Goal: Information Seeking & Learning: Learn about a topic

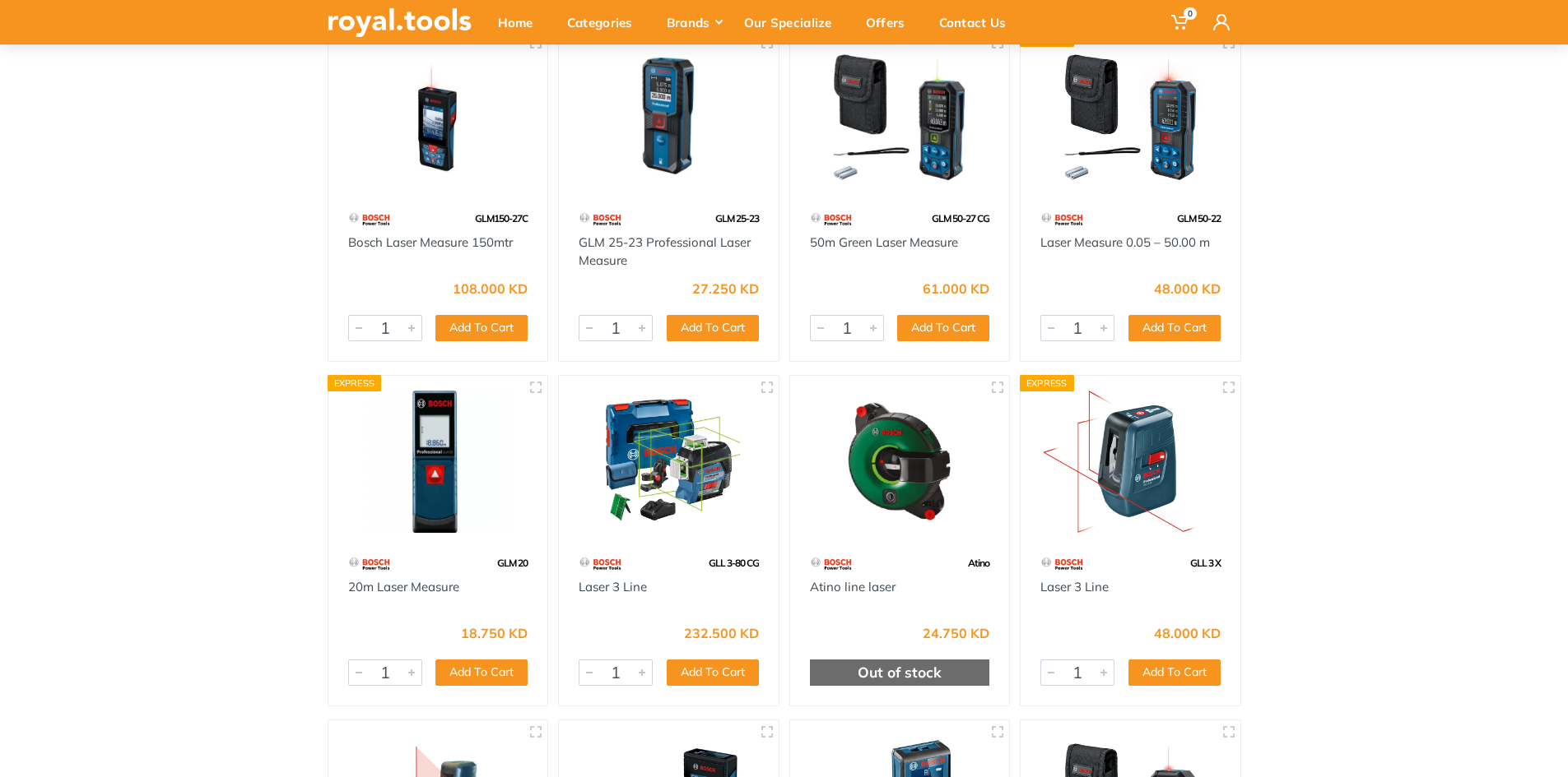
scroll to position [227, 0]
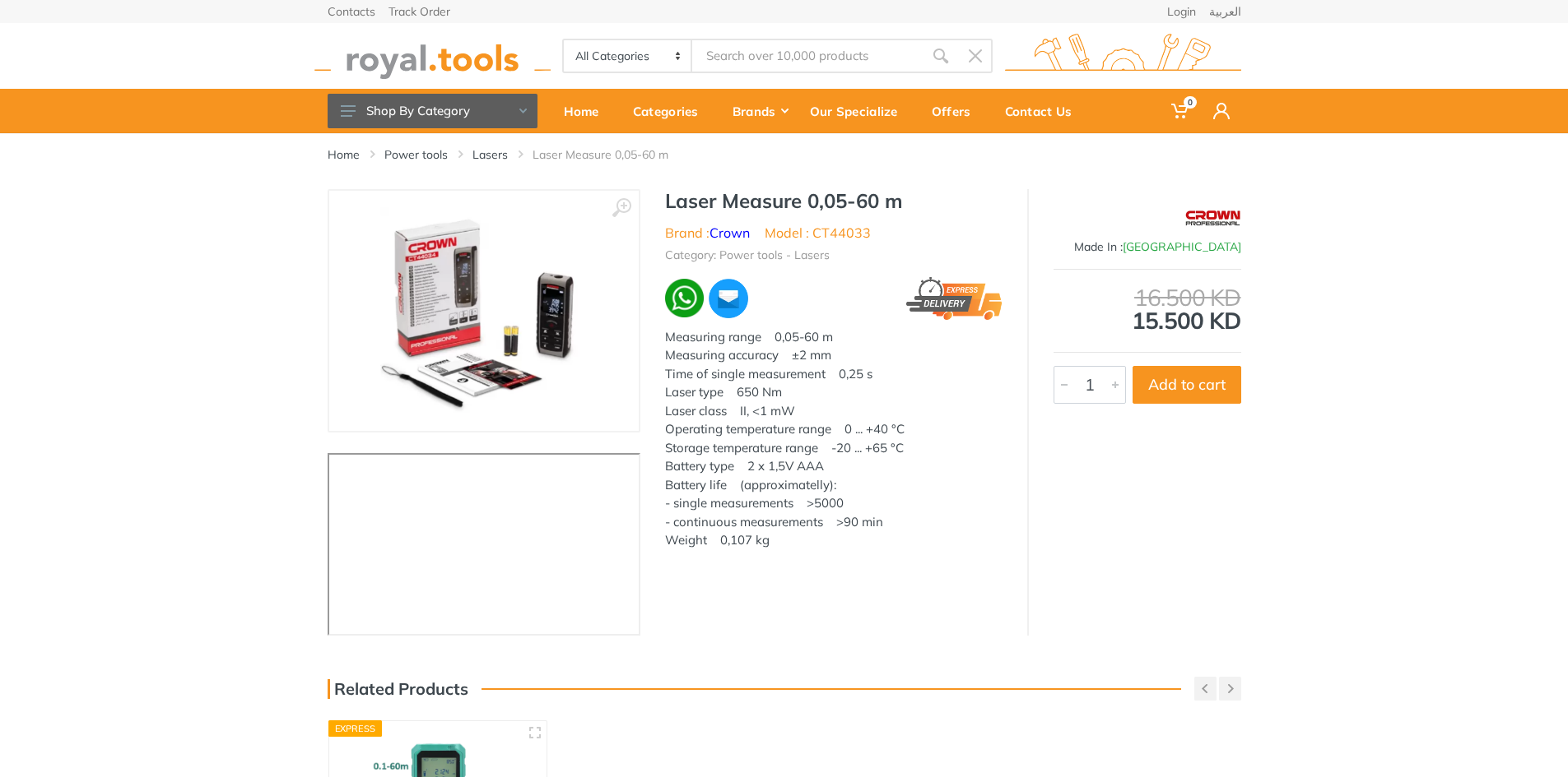
drag, startPoint x: 873, startPoint y: 491, endPoint x: 864, endPoint y: 496, distance: 10.3
drag, startPoint x: 864, startPoint y: 496, endPoint x: 206, endPoint y: 254, distance: 701.1
click at [206, 254] on div "‹ ›" at bounding box center [784, 413] width 1568 height 447
drag, startPoint x: 206, startPoint y: 286, endPoint x: 206, endPoint y: 307, distance: 21.0
drag, startPoint x: 206, startPoint y: 307, endPoint x: 190, endPoint y: 410, distance: 104.2
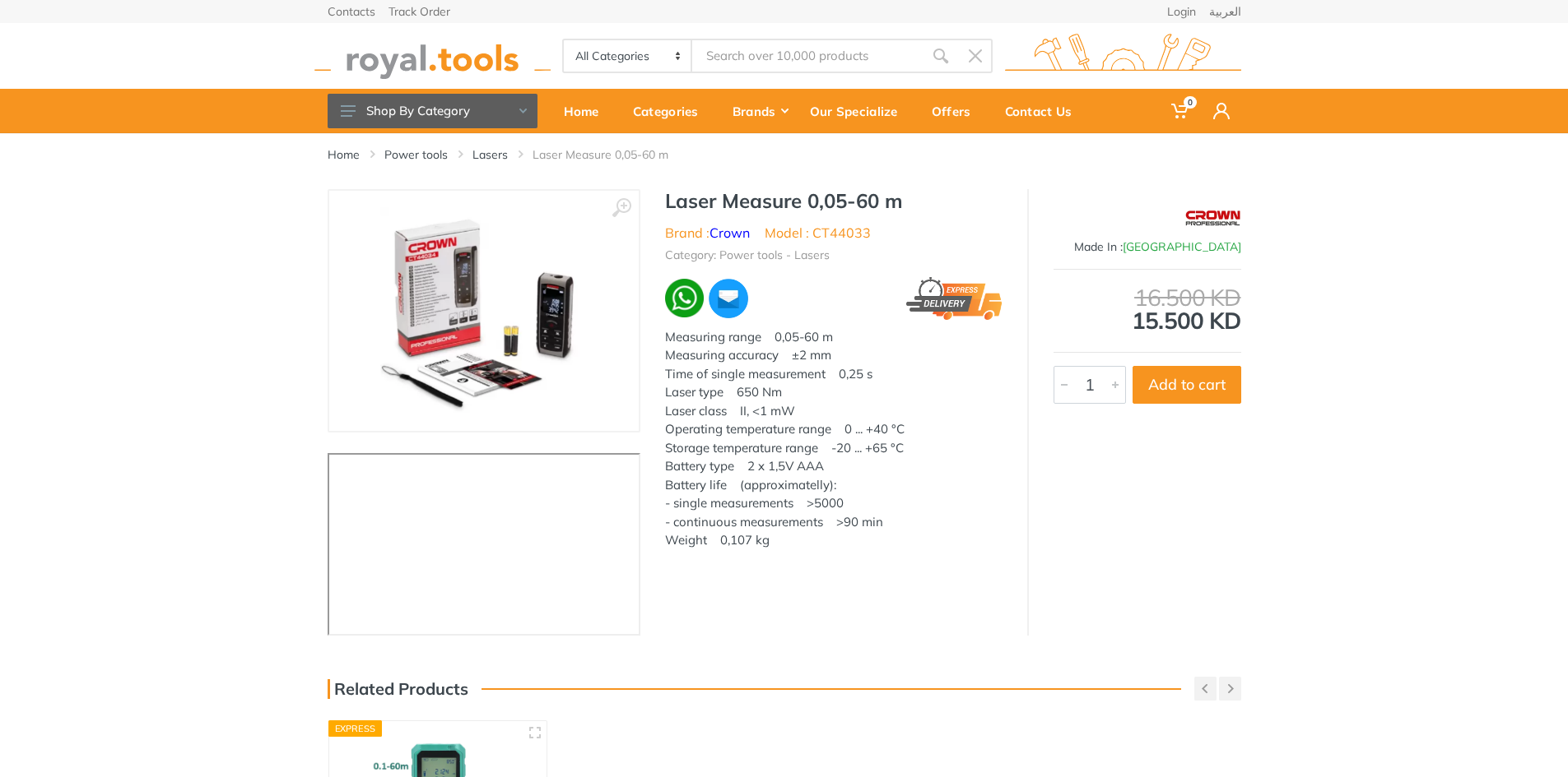
click at [190, 410] on div "‹ ›" at bounding box center [784, 413] width 1568 height 447
click at [216, 483] on div "‹ ›" at bounding box center [784, 413] width 1568 height 447
click at [16, 727] on div "Home Power tools Lasers Laser Measure 0,05-60 m ‹ › 3641" at bounding box center [784, 612] width 1568 height 958
click at [105, 636] on div "Home Power tools Lasers Laser Measure 0,05-60 m ‹ › 3641" at bounding box center [784, 612] width 1568 height 958
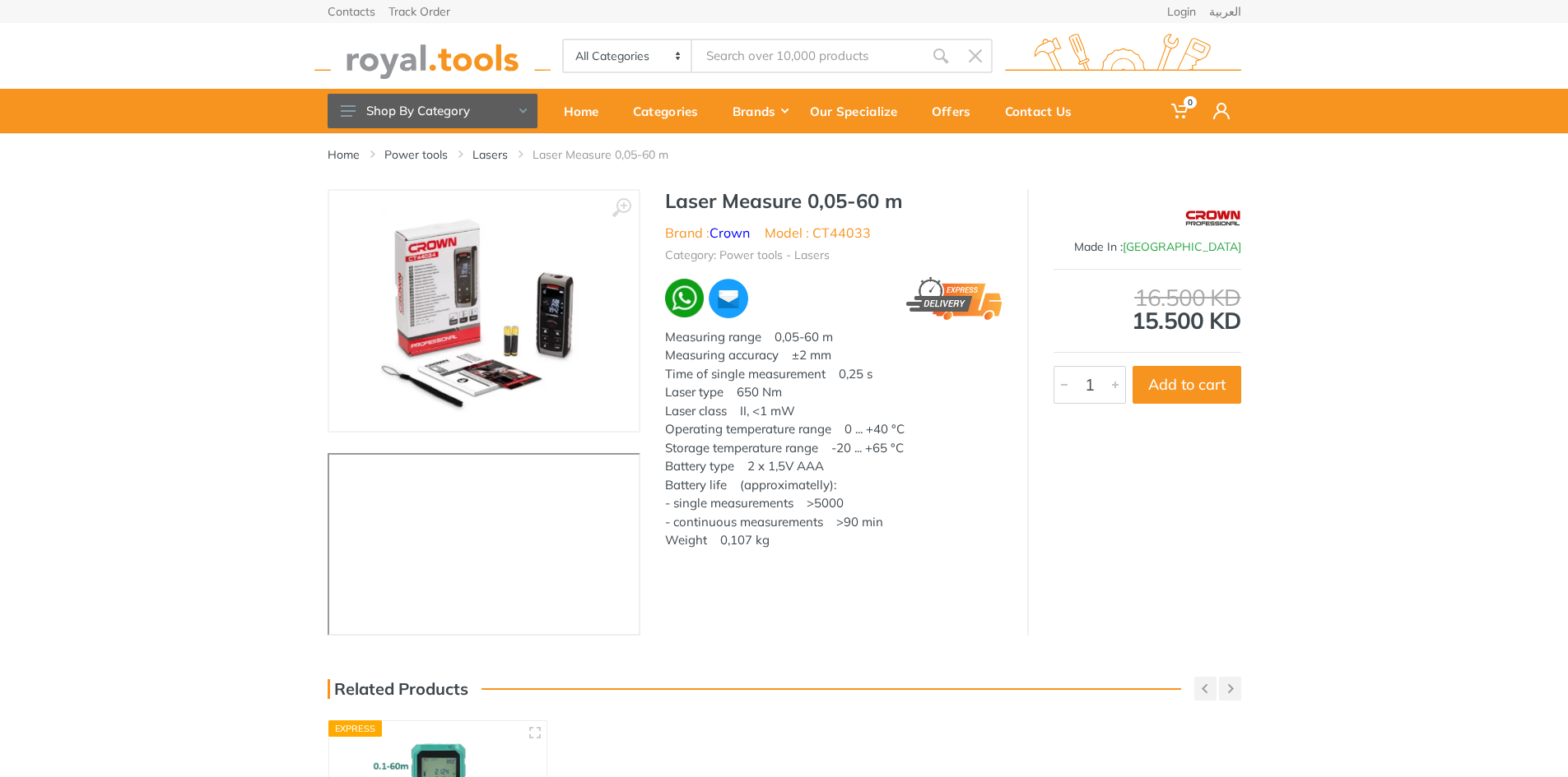
drag, startPoint x: 0, startPoint y: 227, endPoint x: 0, endPoint y: 421, distance: 194.0
drag, startPoint x: 0, startPoint y: 429, endPoint x: 0, endPoint y: 441, distance: 12.0
click at [1, 441] on div "‹ ›" at bounding box center [784, 413] width 1568 height 447
drag, startPoint x: 0, startPoint y: 440, endPoint x: 108, endPoint y: 489, distance: 118.6
click at [108, 489] on div "‹ ›" at bounding box center [784, 413] width 1568 height 447
